Goal: Task Accomplishment & Management: Manage account settings

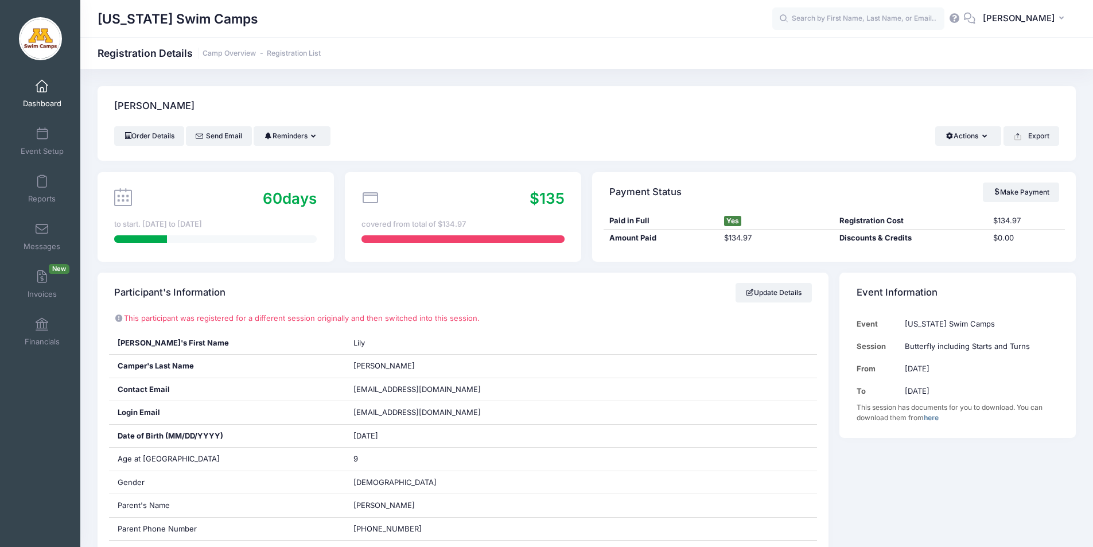
click at [42, 85] on span at bounding box center [42, 86] width 0 height 13
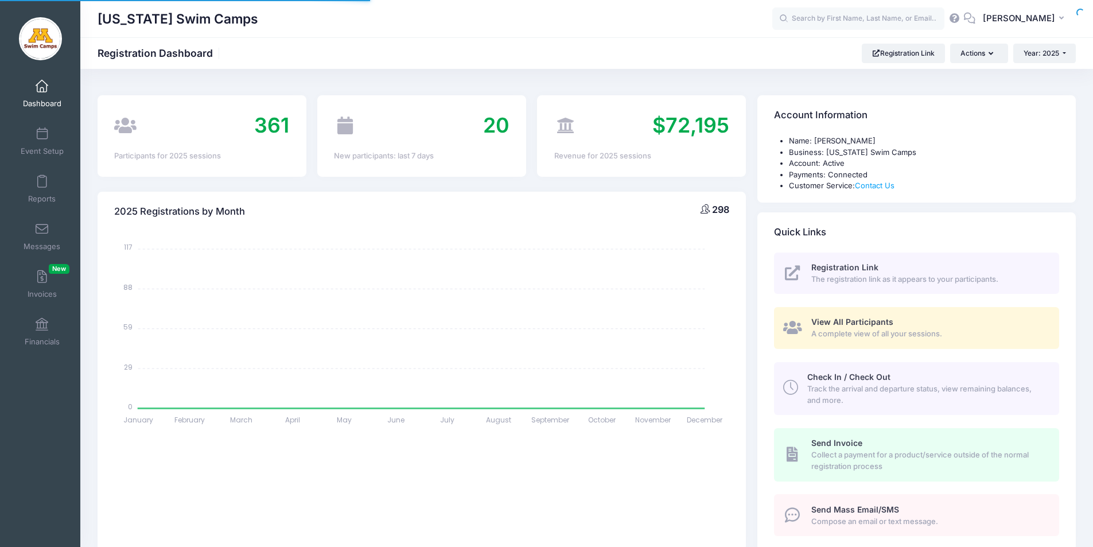
select select
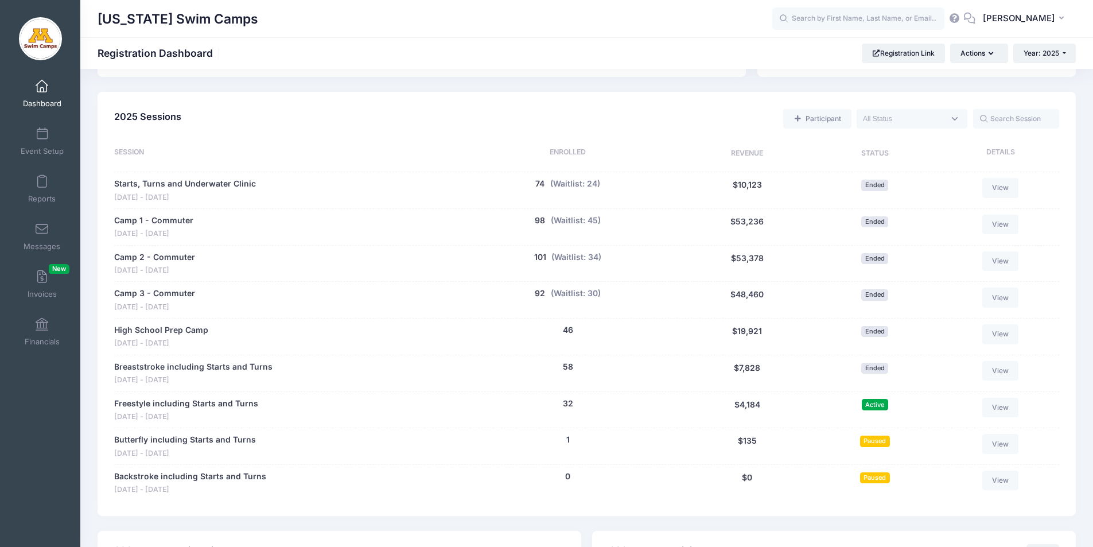
scroll to position [481, 0]
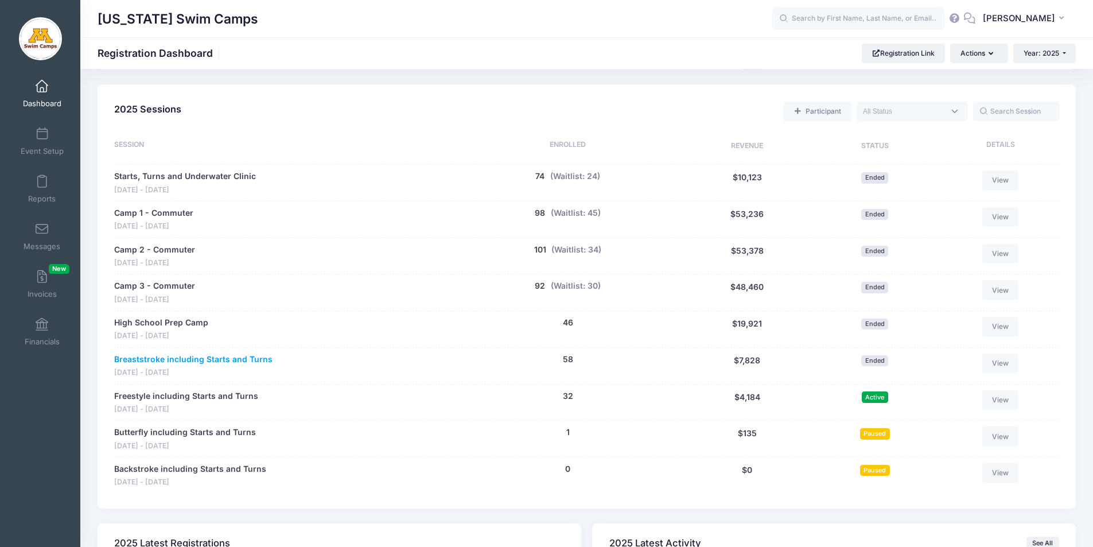
click at [204, 356] on link "Breaststroke including Starts and Turns" at bounding box center [193, 359] width 158 height 12
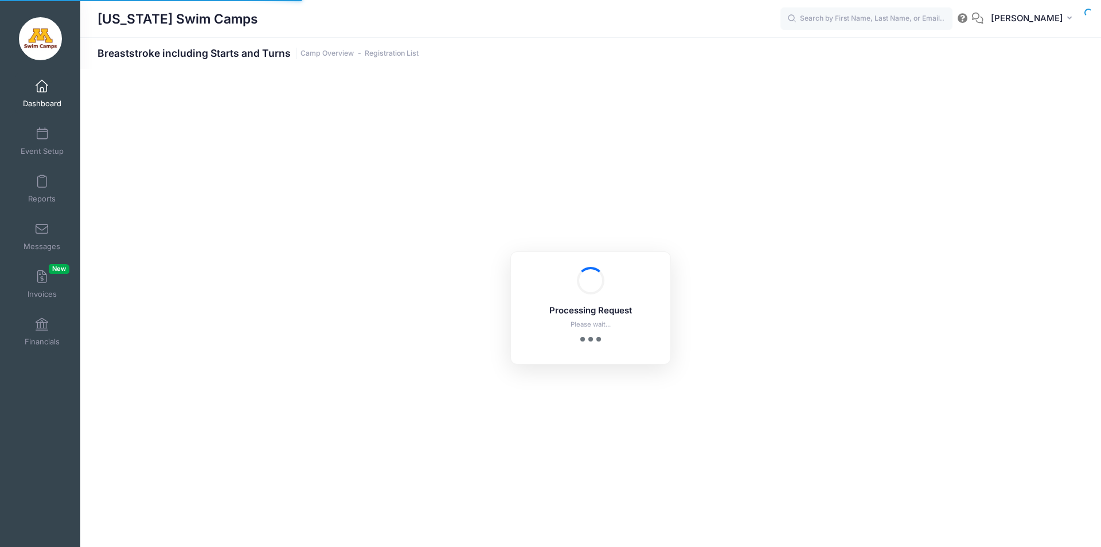
select select "10"
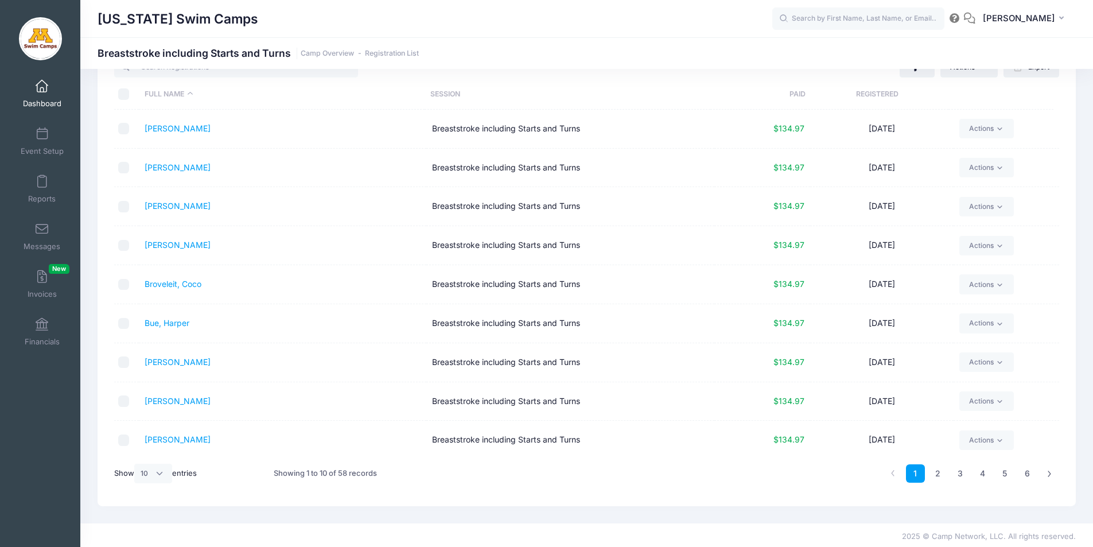
scroll to position [48, 0]
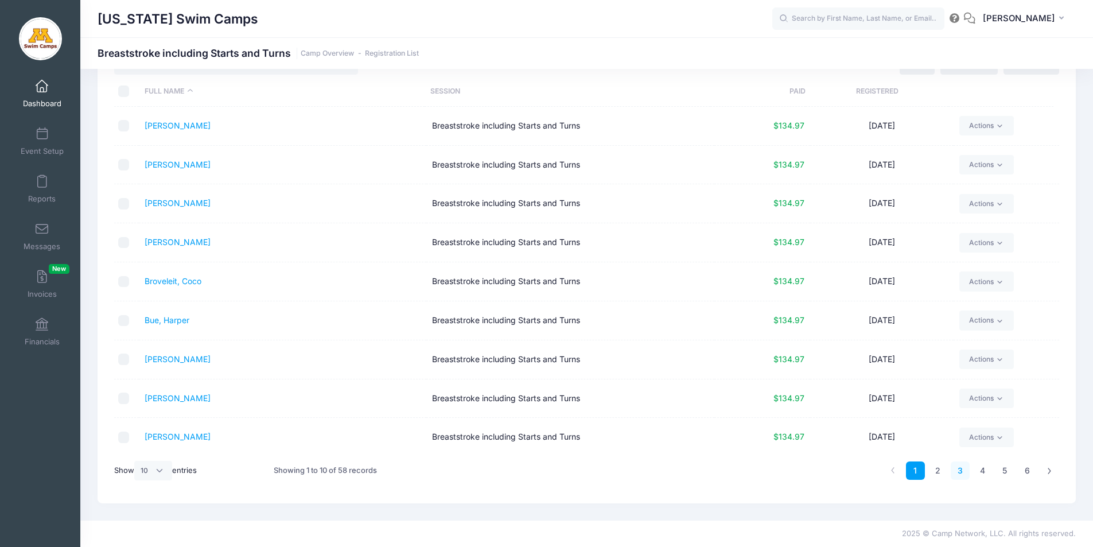
click at [960, 472] on link "3" at bounding box center [960, 470] width 19 height 19
click at [980, 471] on link "4" at bounding box center [982, 470] width 19 height 19
click at [1001, 466] on link "5" at bounding box center [1004, 470] width 19 height 19
click at [190, 165] on link "Petersen, Hazel" at bounding box center [178, 164] width 66 height 10
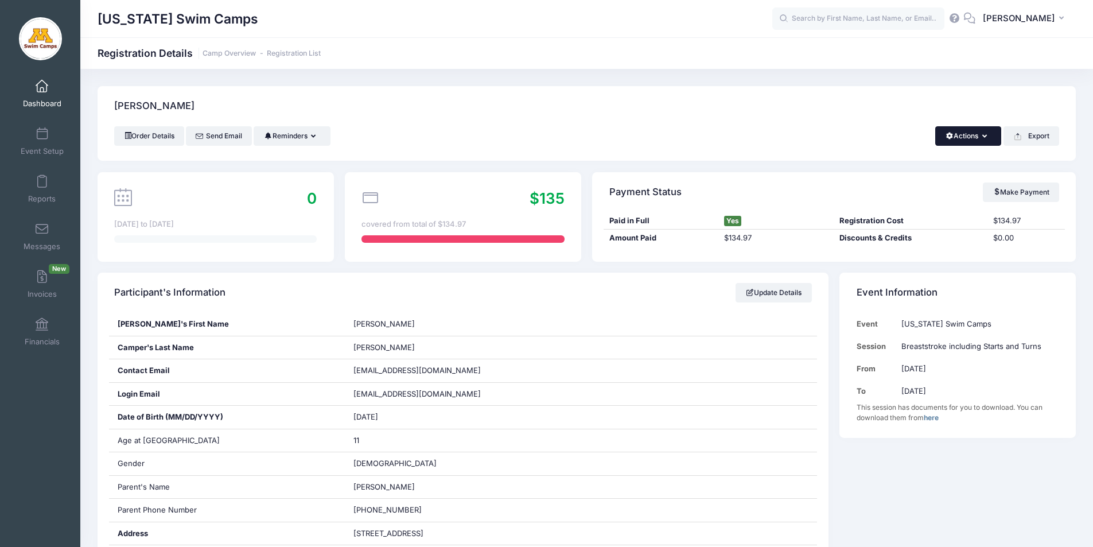
click at [968, 132] on button "Actions" at bounding box center [968, 136] width 66 height 20
click at [904, 215] on link "Change Session or Program" at bounding box center [929, 214] width 133 height 34
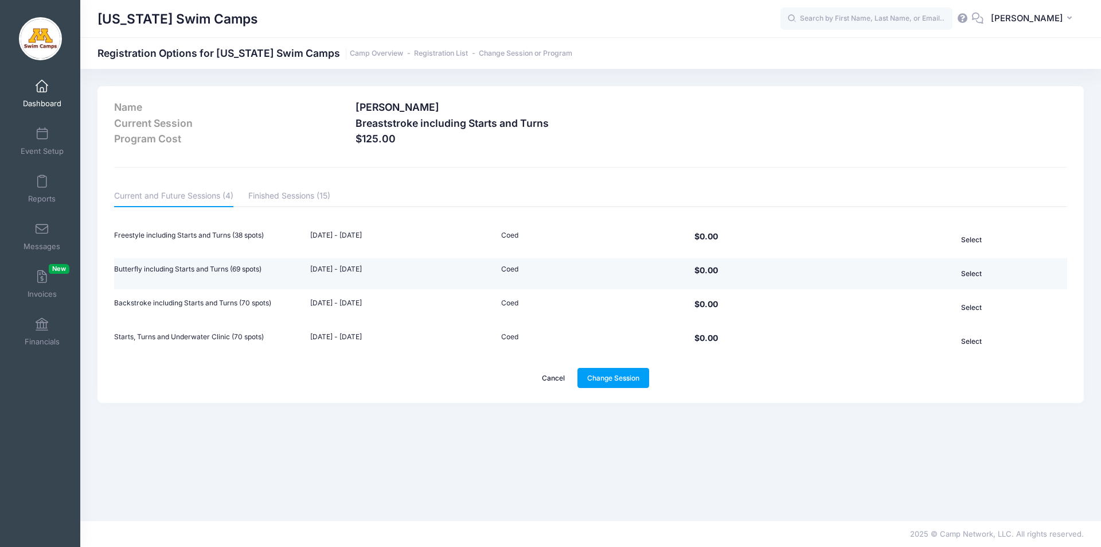
click at [979, 272] on button "Select" at bounding box center [971, 274] width 119 height 20
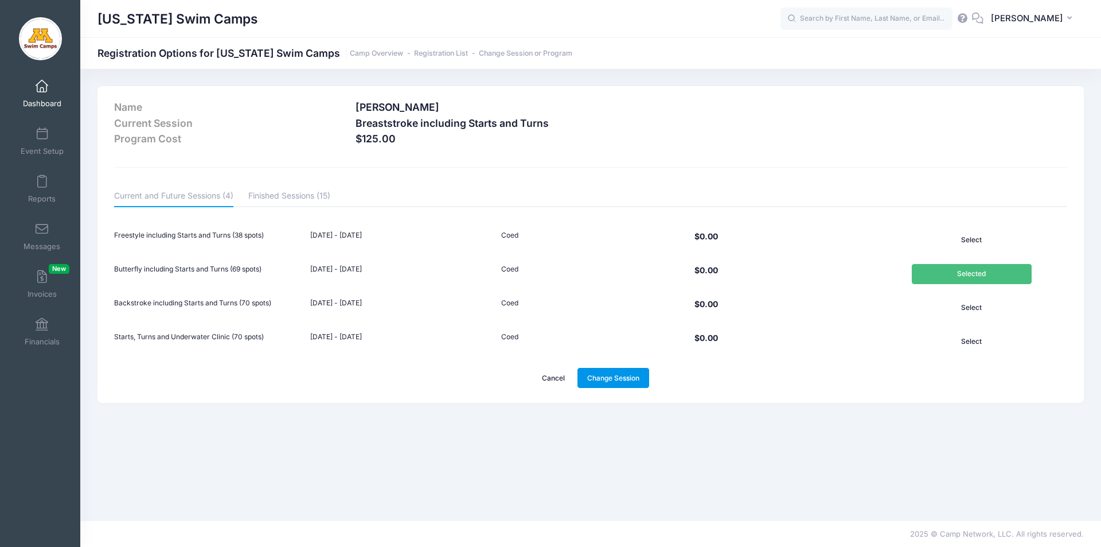
click at [618, 379] on link "Change Session" at bounding box center [614, 378] width 72 height 20
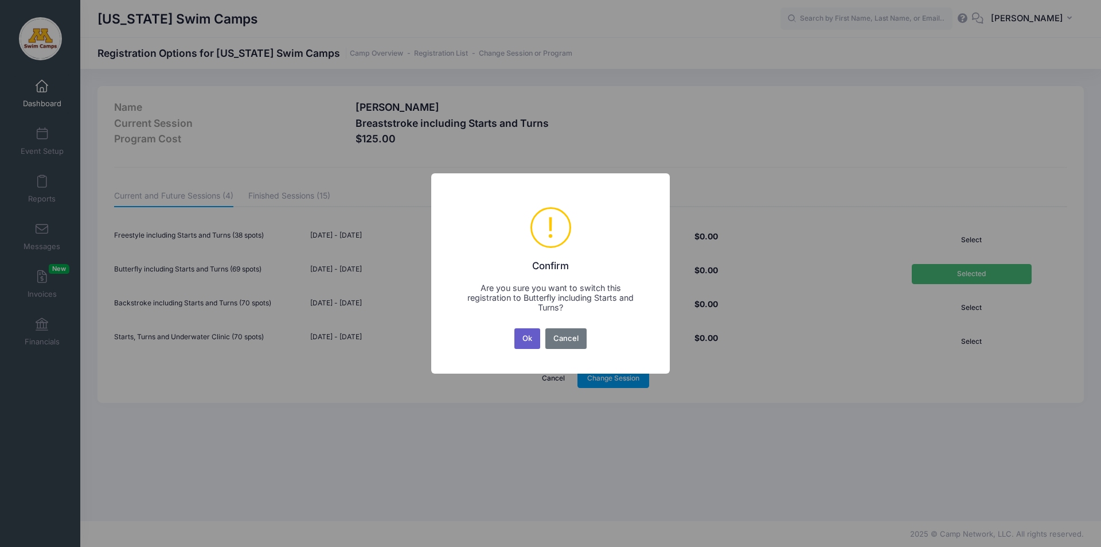
click at [527, 338] on button "Ok" at bounding box center [528, 338] width 26 height 21
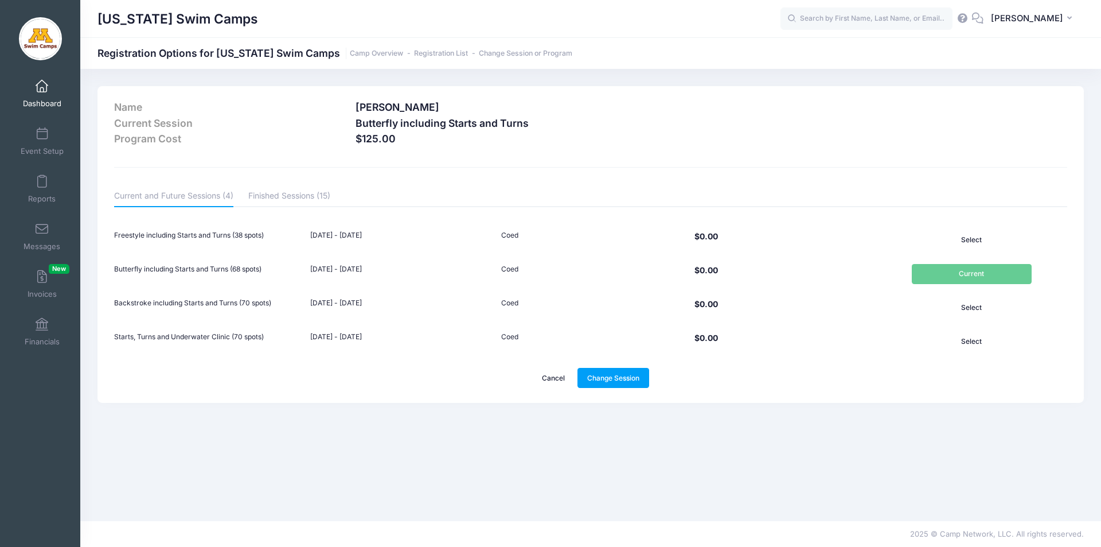
click at [42, 84] on span at bounding box center [42, 86] width 0 height 13
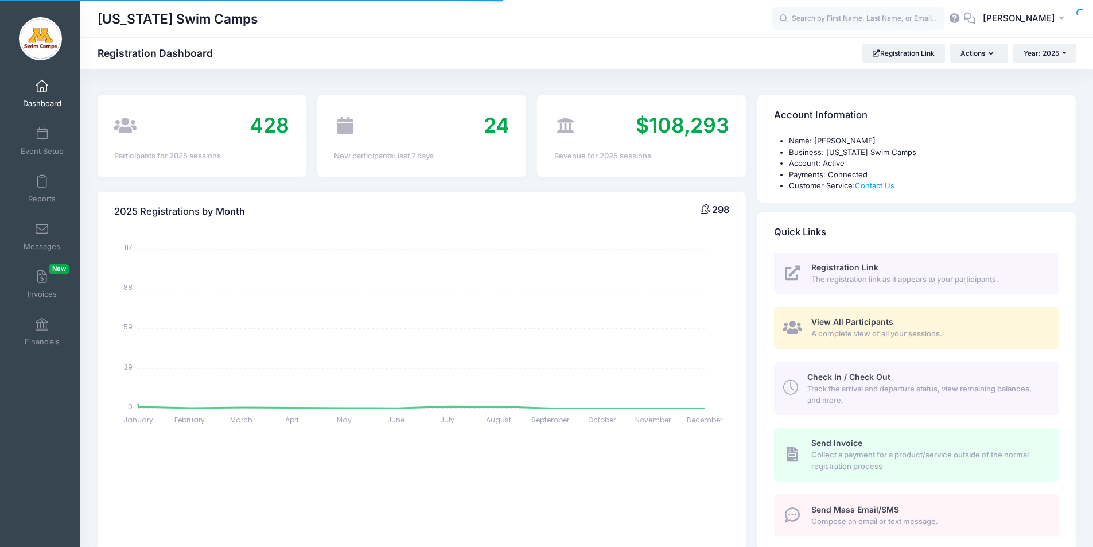
select select
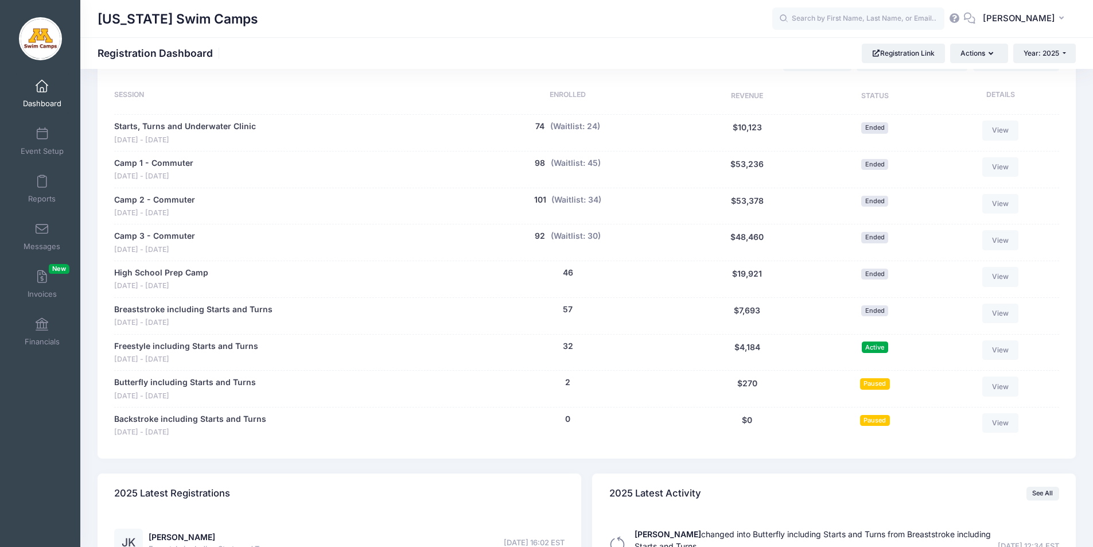
scroll to position [540, 0]
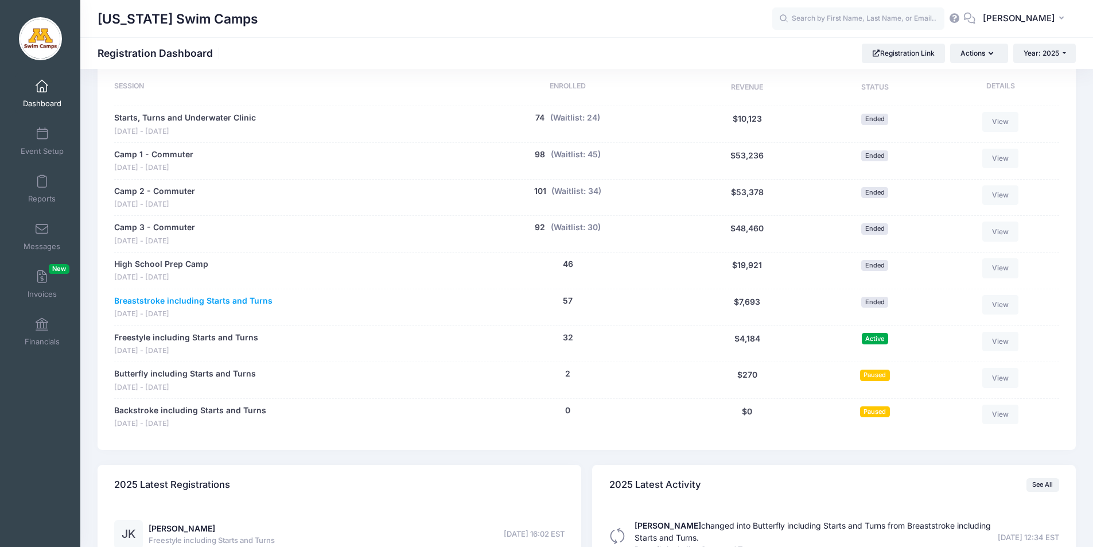
click at [215, 301] on link "Breaststroke including Starts and Turns" at bounding box center [193, 301] width 158 height 12
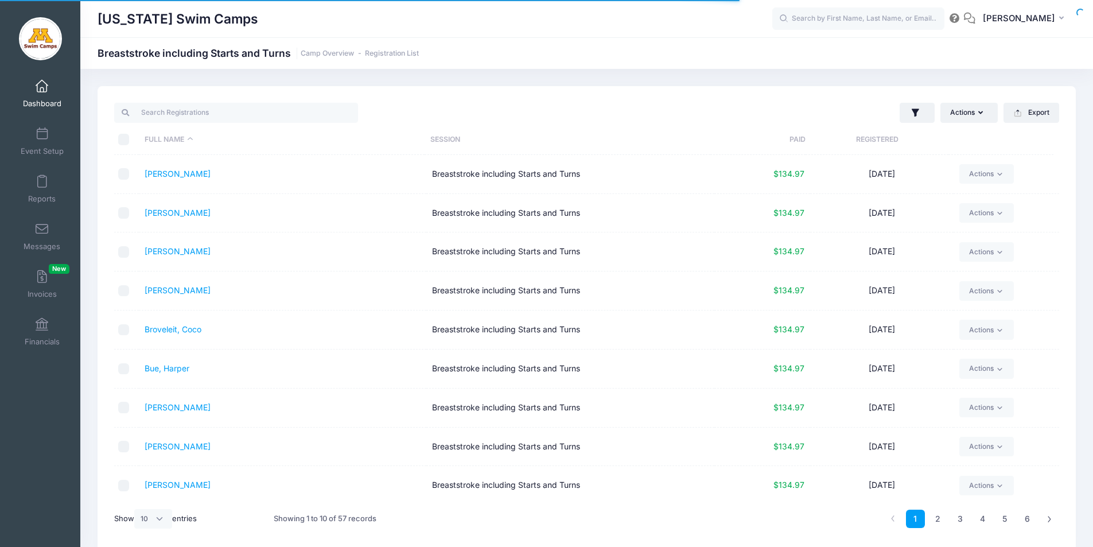
select select "10"
click at [959, 517] on link "3" at bounding box center [960, 518] width 19 height 19
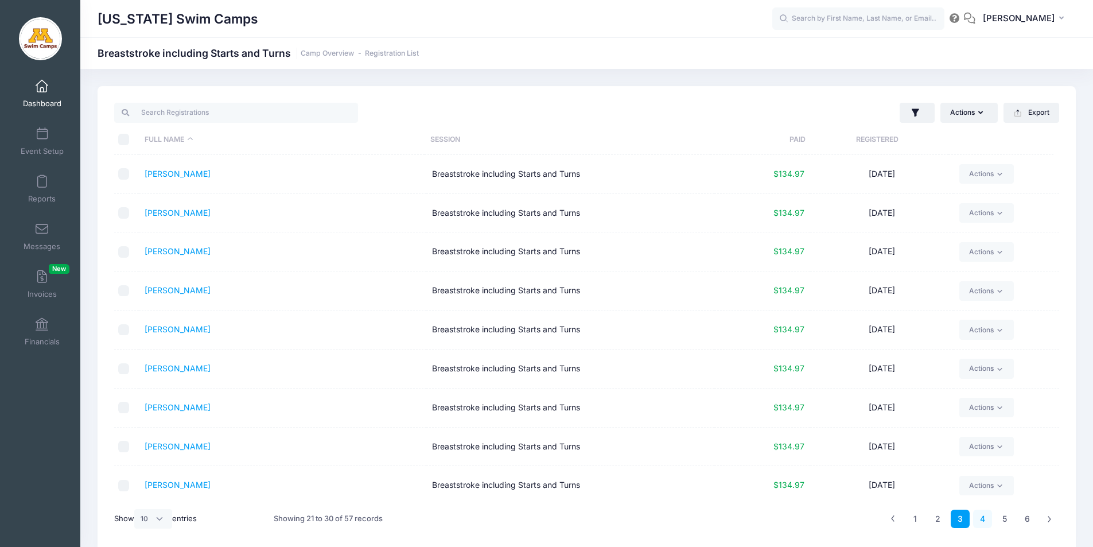
click at [984, 519] on link "4" at bounding box center [982, 518] width 19 height 19
click at [1006, 519] on link "5" at bounding box center [1004, 518] width 19 height 19
click at [1030, 519] on link "6" at bounding box center [1027, 518] width 19 height 19
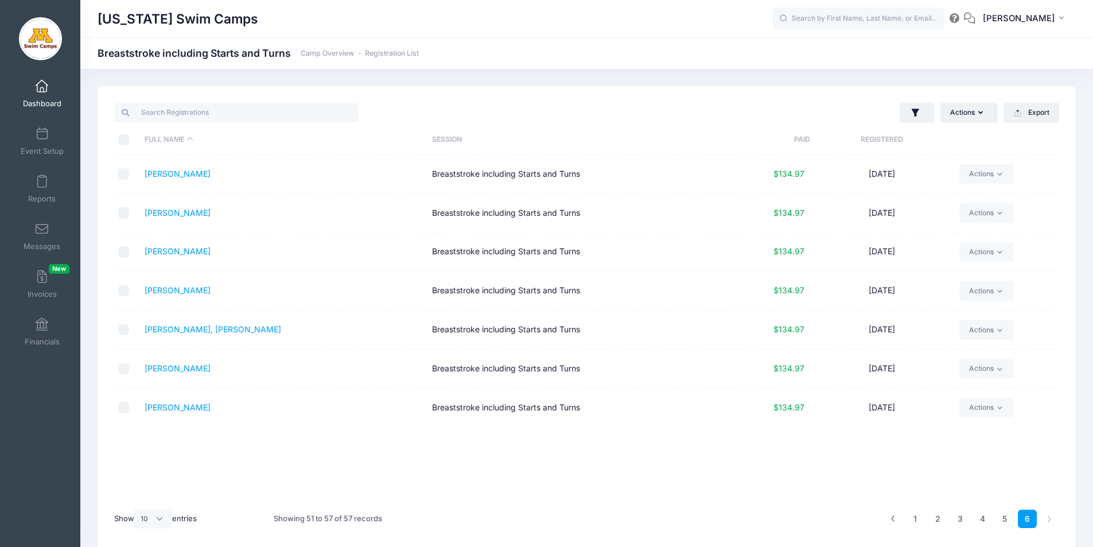
click at [42, 84] on span at bounding box center [42, 86] width 0 height 13
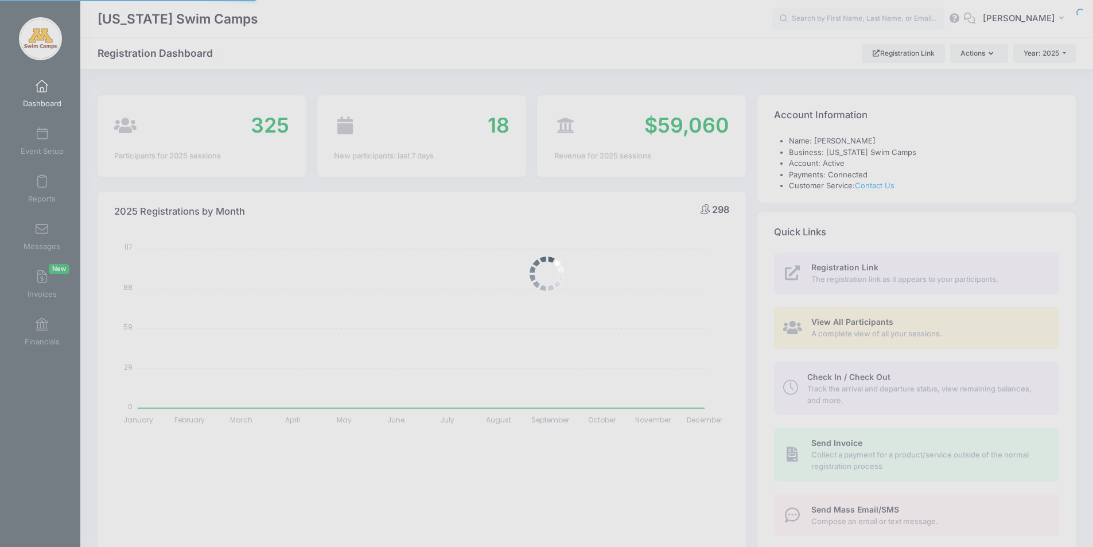
select select
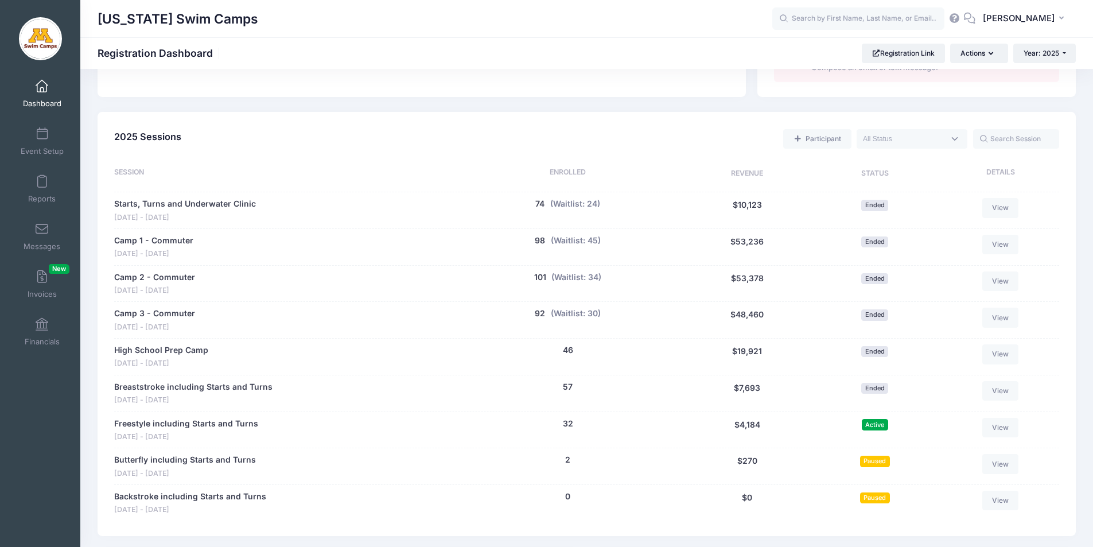
scroll to position [473, 0]
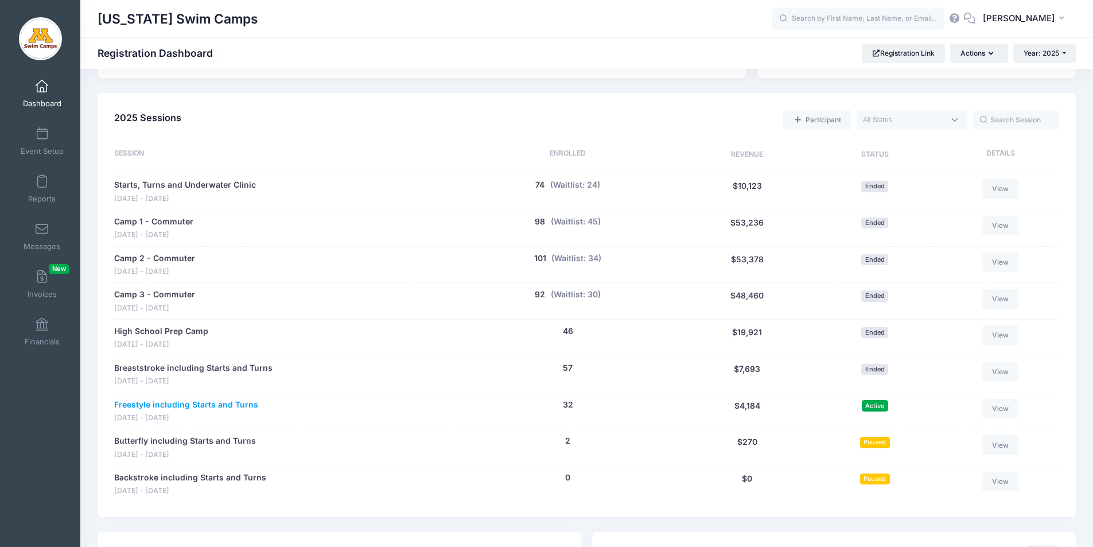
click at [205, 402] on link "Freestyle including Starts and Turns" at bounding box center [186, 405] width 144 height 12
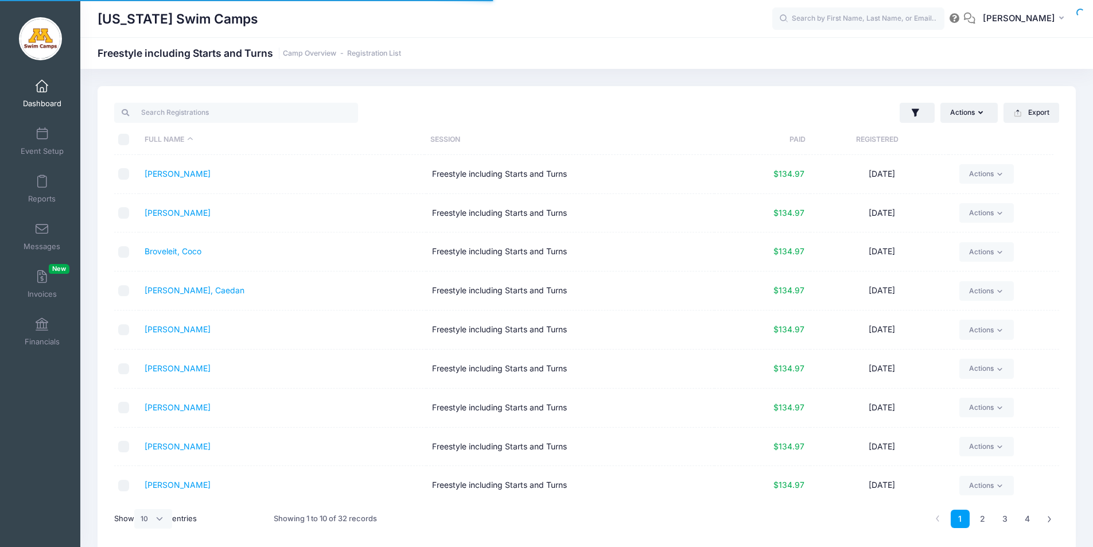
select select "10"
click at [982, 519] on link "2" at bounding box center [982, 518] width 19 height 19
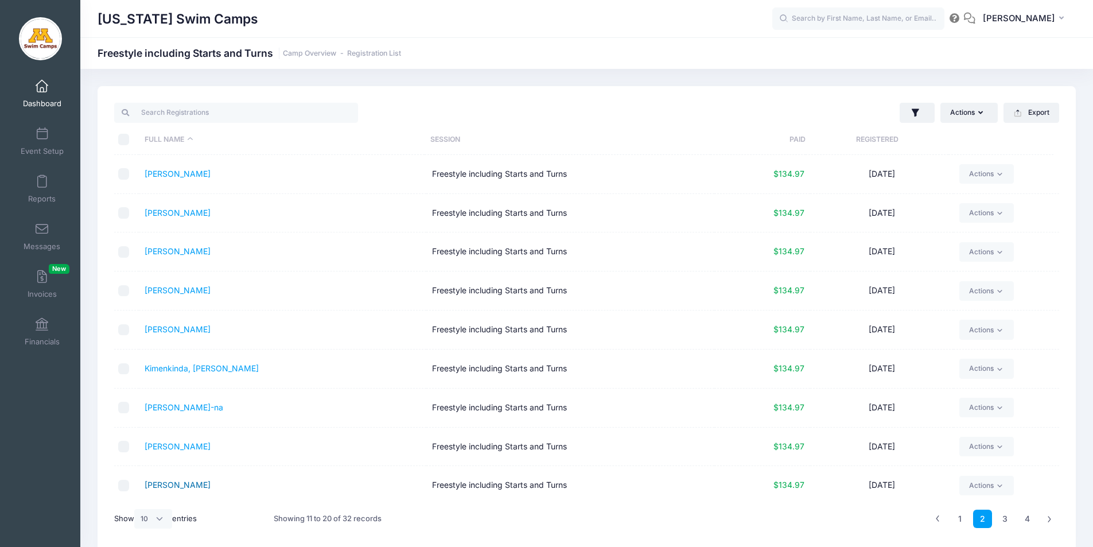
click at [185, 484] on link "[PERSON_NAME]" at bounding box center [178, 485] width 66 height 10
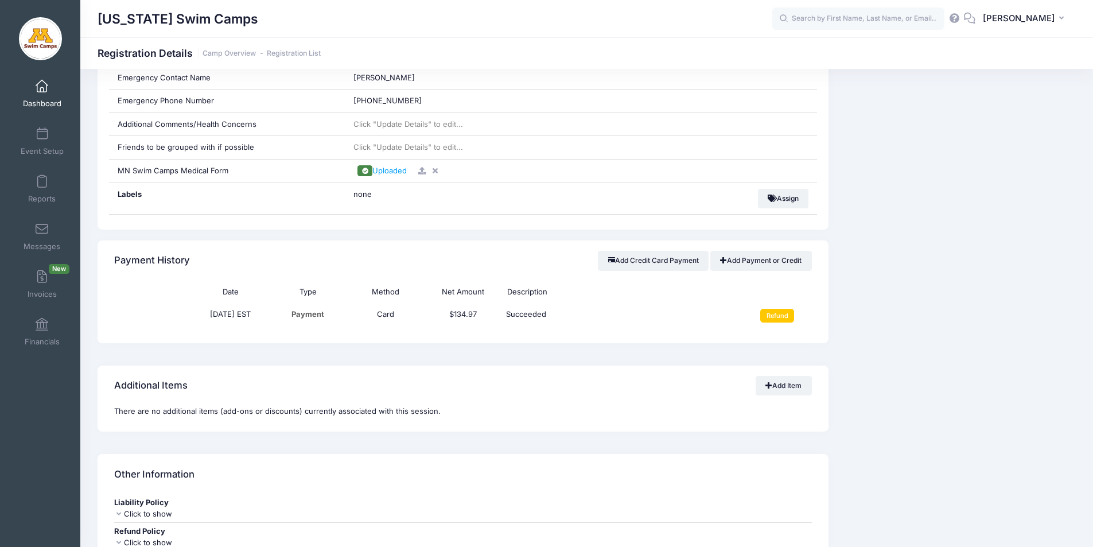
drag, startPoint x: 1098, startPoint y: 164, endPoint x: 1096, endPoint y: 367, distance: 203.1
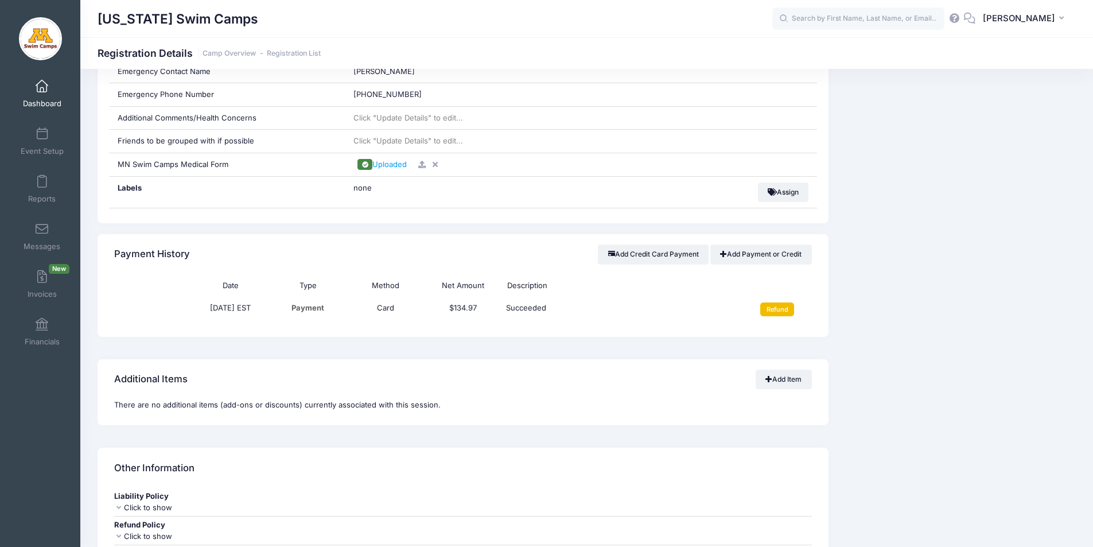
click at [782, 311] on input "Refund" at bounding box center [777, 309] width 34 height 14
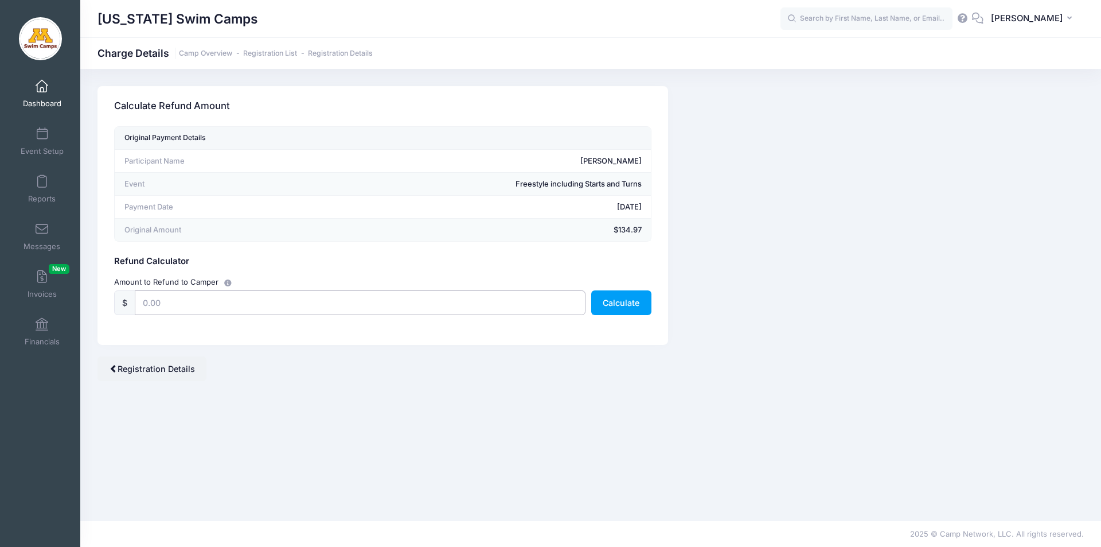
click at [166, 305] on input "text" at bounding box center [360, 302] width 451 height 25
type input "134.97"
click at [615, 303] on button "Calculate" at bounding box center [621, 302] width 60 height 25
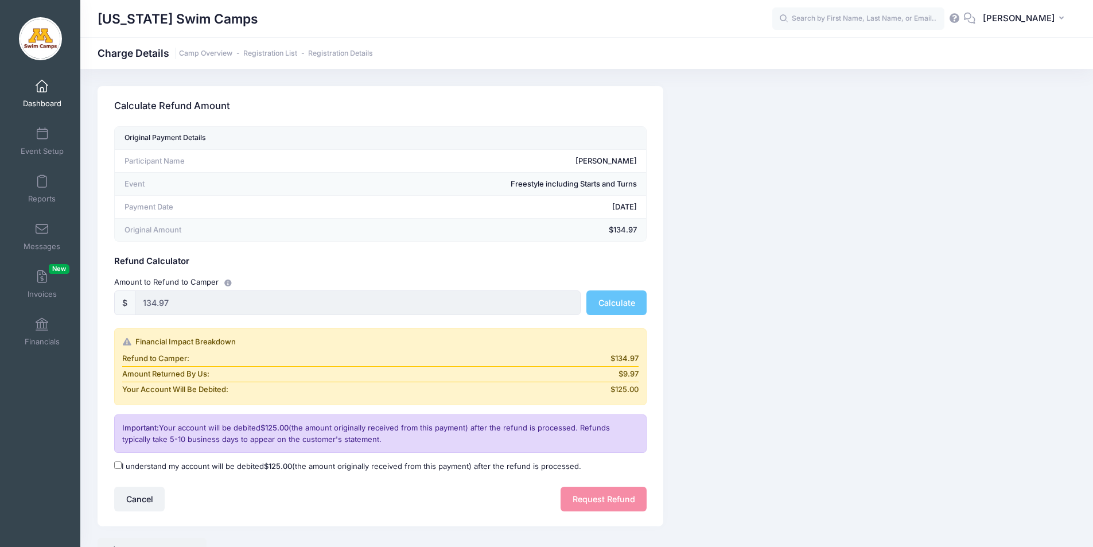
click at [119, 464] on input "I understand my account will be debited $125.00 (the amount originally received…" at bounding box center [117, 464] width 7 height 7
checkbox input "true"
click at [617, 496] on button "Request Refund" at bounding box center [603, 498] width 86 height 25
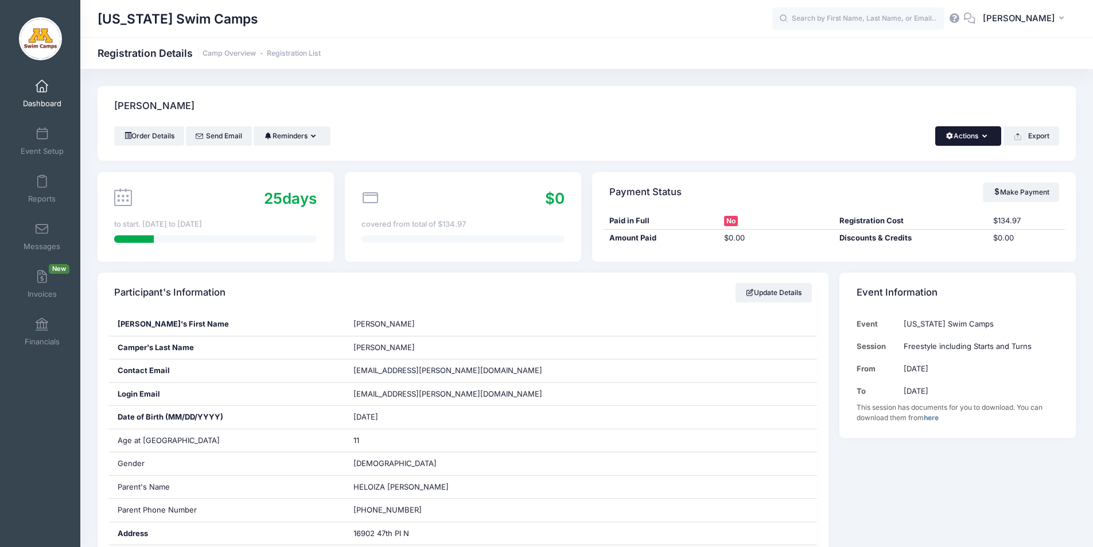
click at [980, 137] on button "Actions" at bounding box center [968, 136] width 66 height 20
click at [893, 244] on link "Delete" at bounding box center [929, 242] width 133 height 22
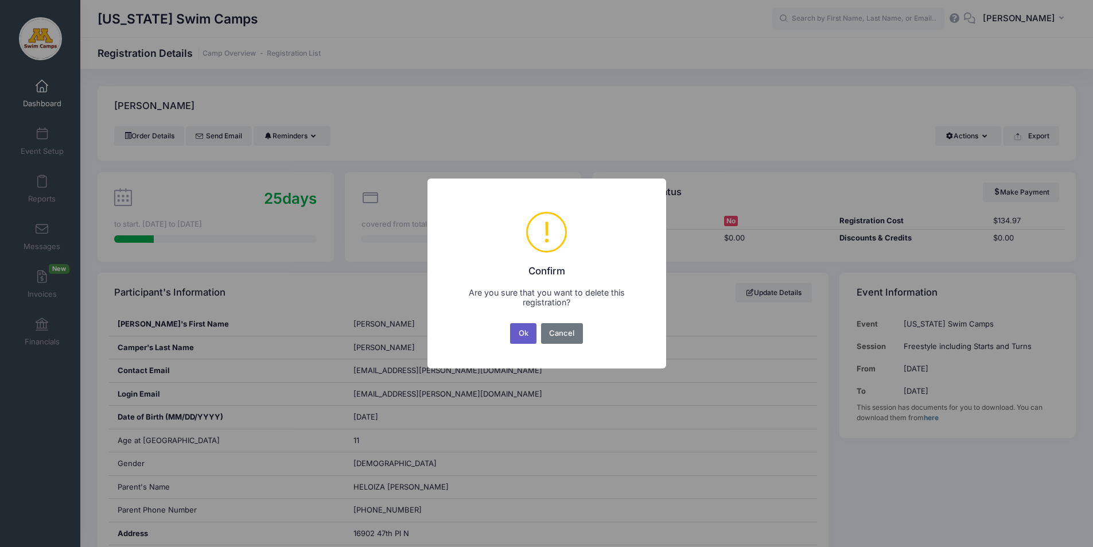
click at [519, 334] on button "Ok" at bounding box center [523, 333] width 26 height 21
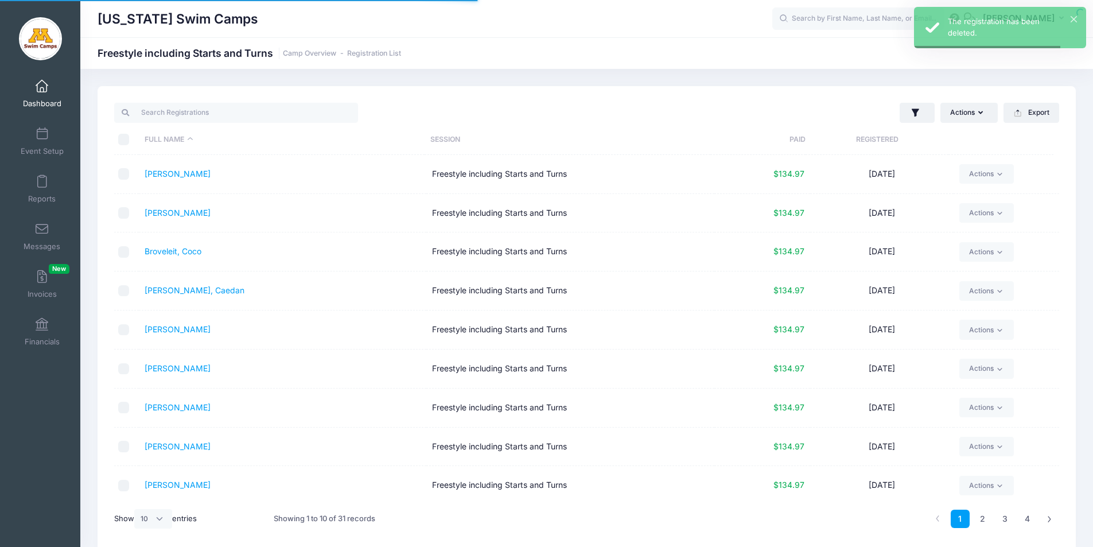
select select "10"
